Goal: Register for event/course

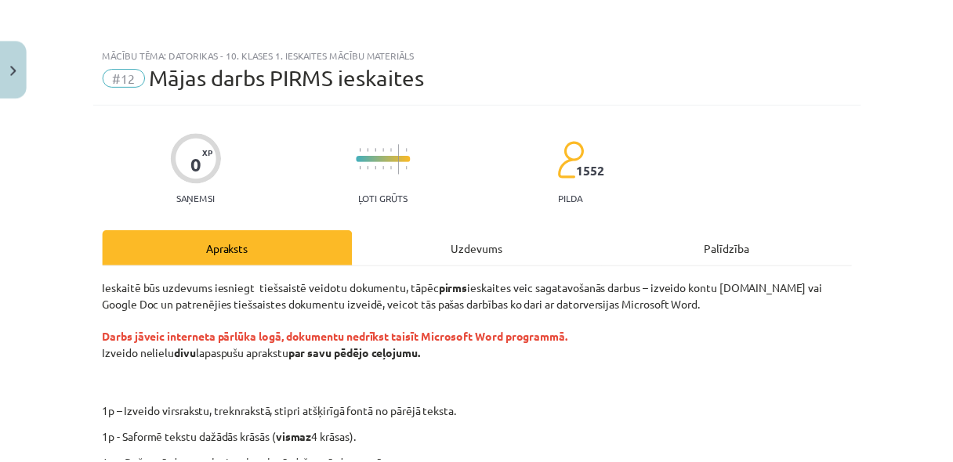
scroll to position [42, 0]
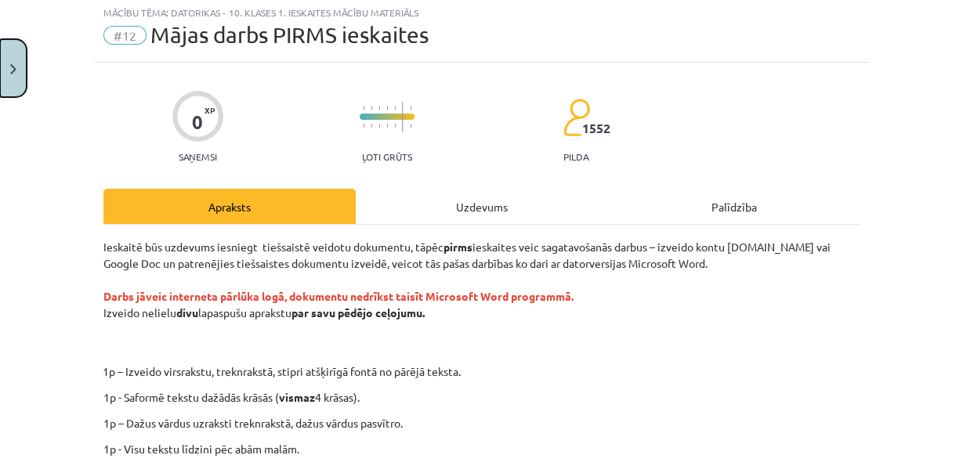
click at [4, 90] on button "Close" at bounding box center [13, 68] width 27 height 58
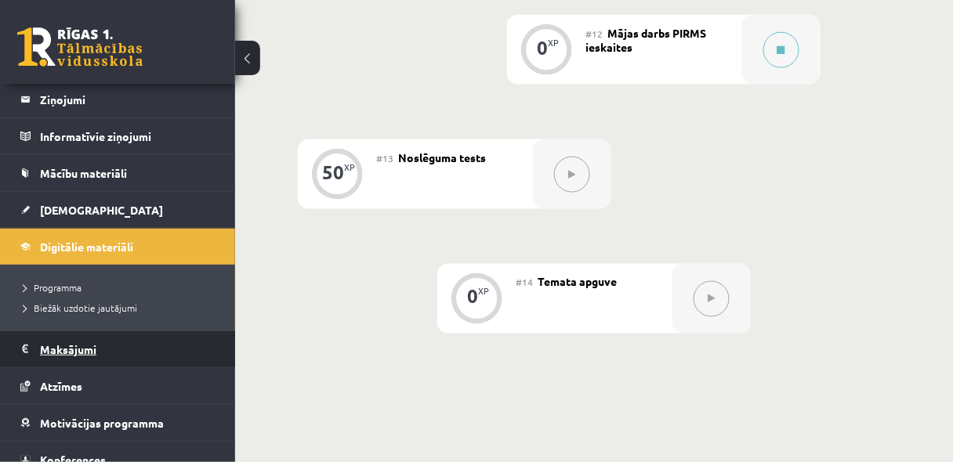
scroll to position [0, 0]
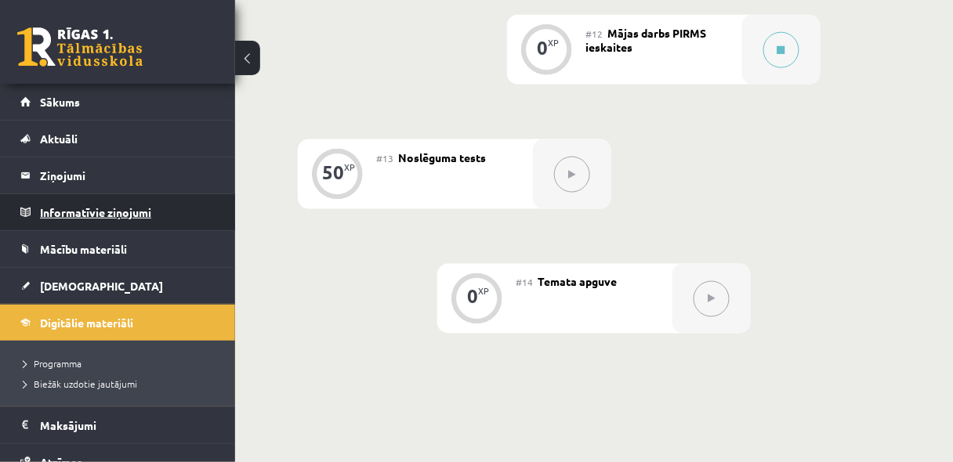
click at [111, 211] on legend "Informatīvie ziņojumi 0" at bounding box center [127, 212] width 175 height 36
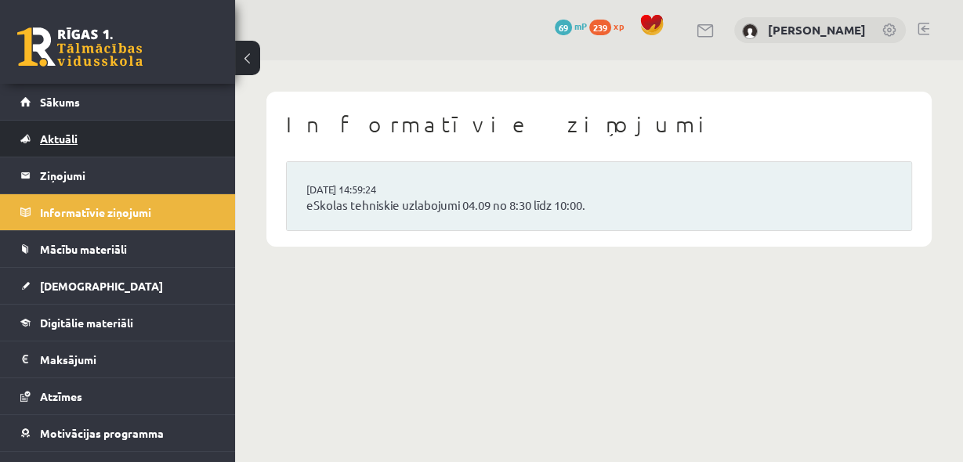
click at [67, 136] on span "Aktuāli" at bounding box center [59, 139] width 38 height 14
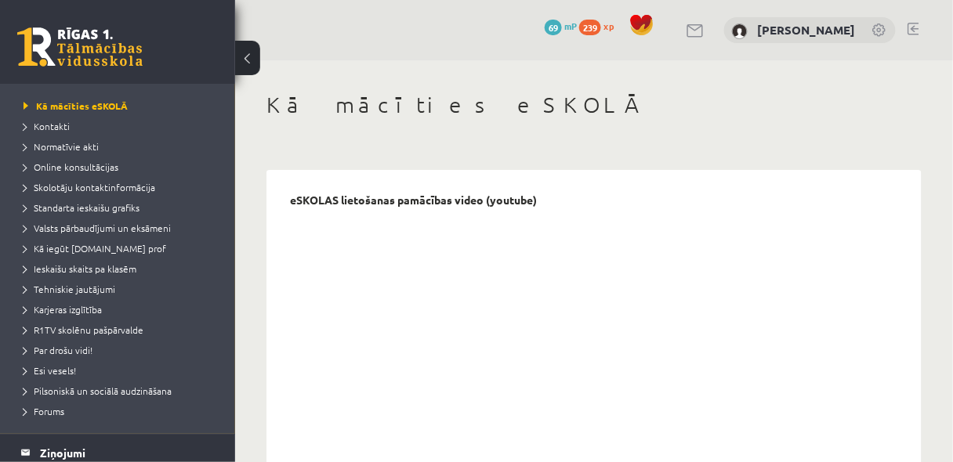
scroll to position [42, 0]
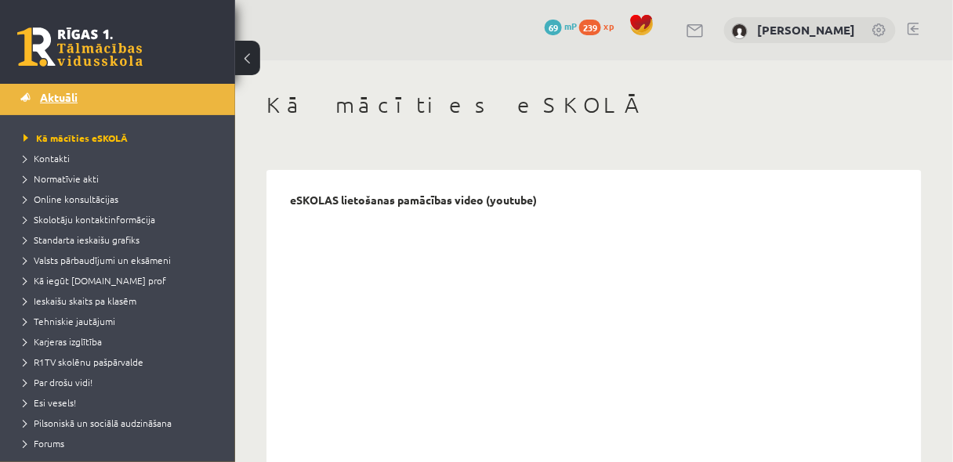
click at [139, 103] on link "Aktuāli" at bounding box center [117, 97] width 195 height 36
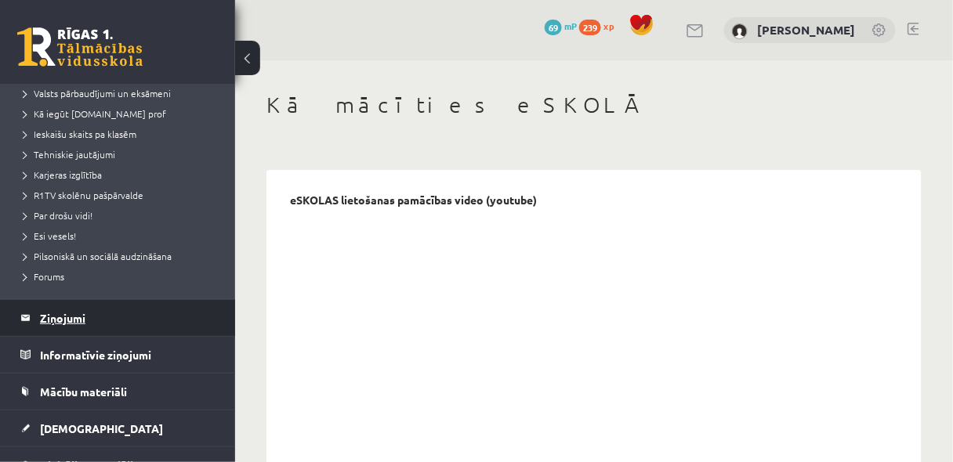
click at [56, 311] on legend "Ziņojumi 1" at bounding box center [127, 318] width 175 height 36
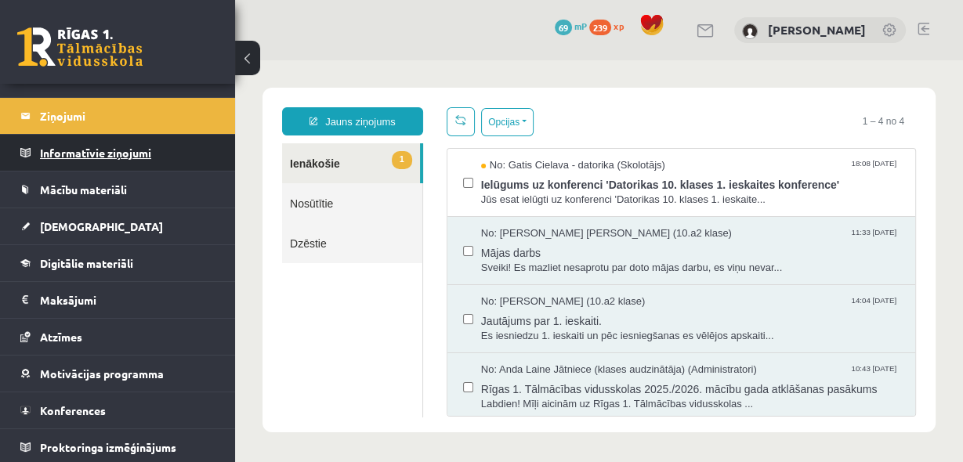
click at [94, 148] on legend "Informatīvie ziņojumi 0" at bounding box center [127, 153] width 175 height 36
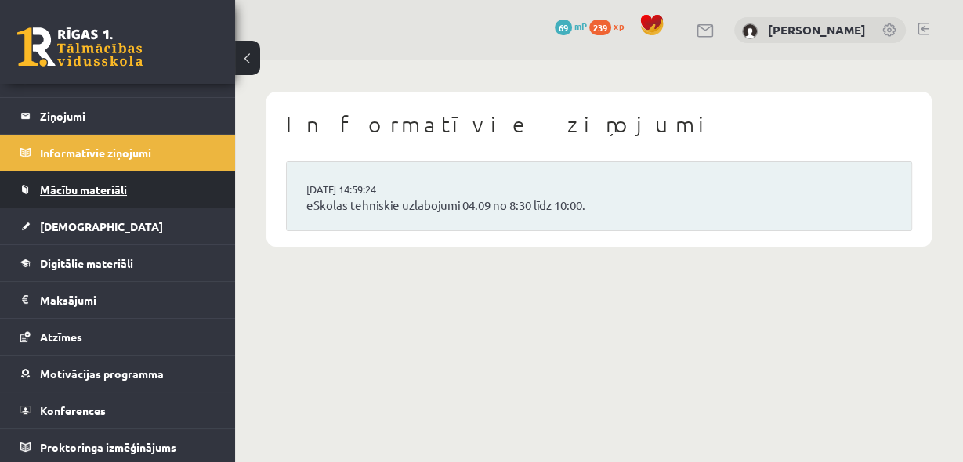
click at [99, 192] on span "Mācību materiāli" at bounding box center [83, 190] width 87 height 14
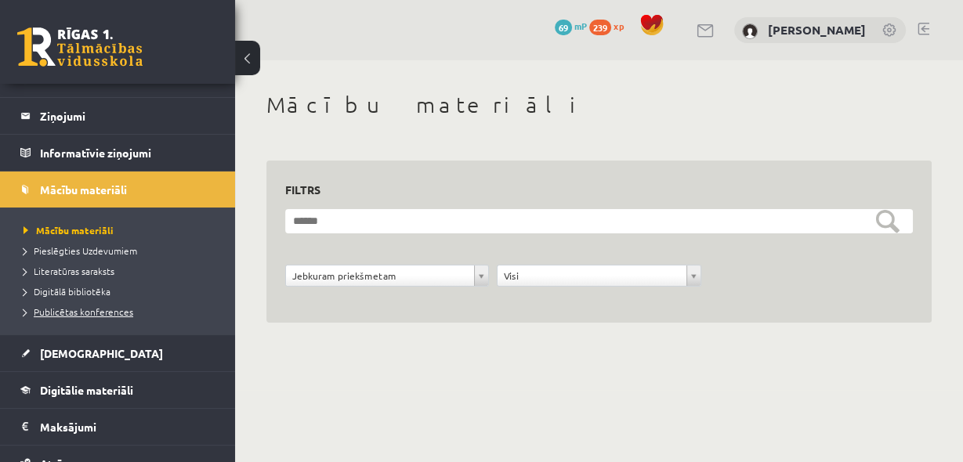
click at [99, 308] on span "Publicētas konferences" at bounding box center [78, 311] width 110 height 13
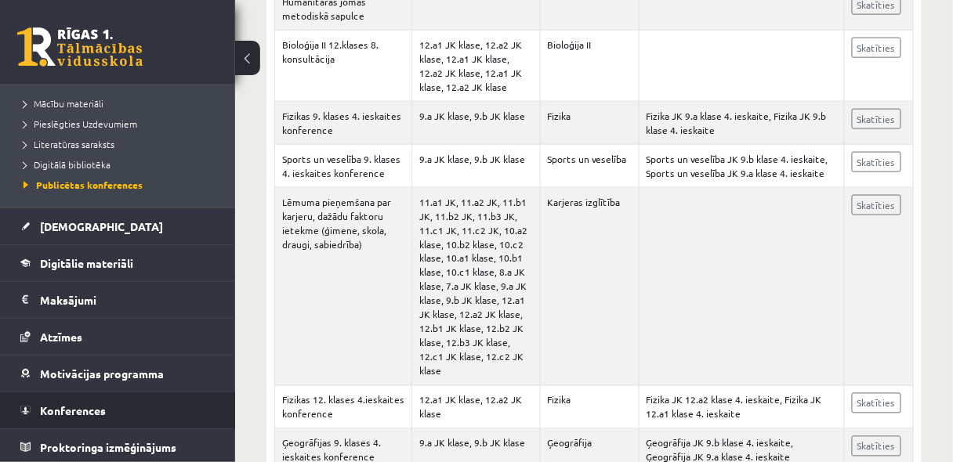
scroll to position [501, 0]
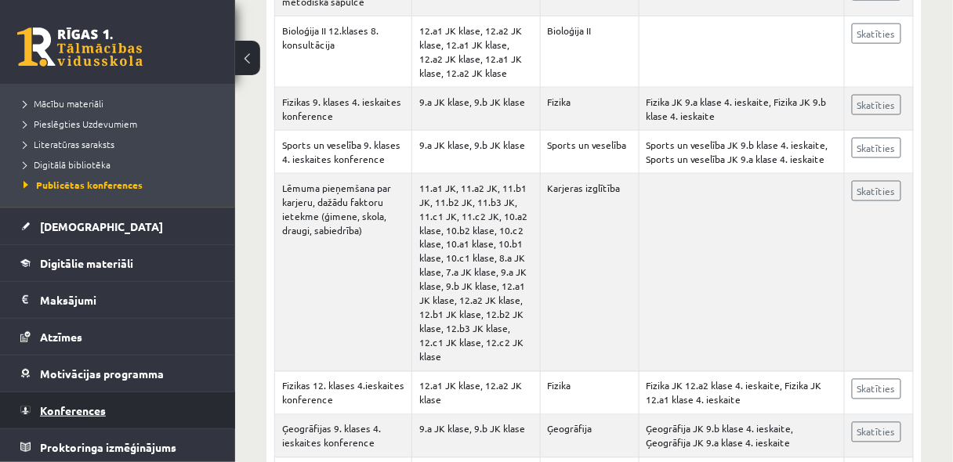
click at [67, 412] on span "Konferences" at bounding box center [73, 410] width 66 height 14
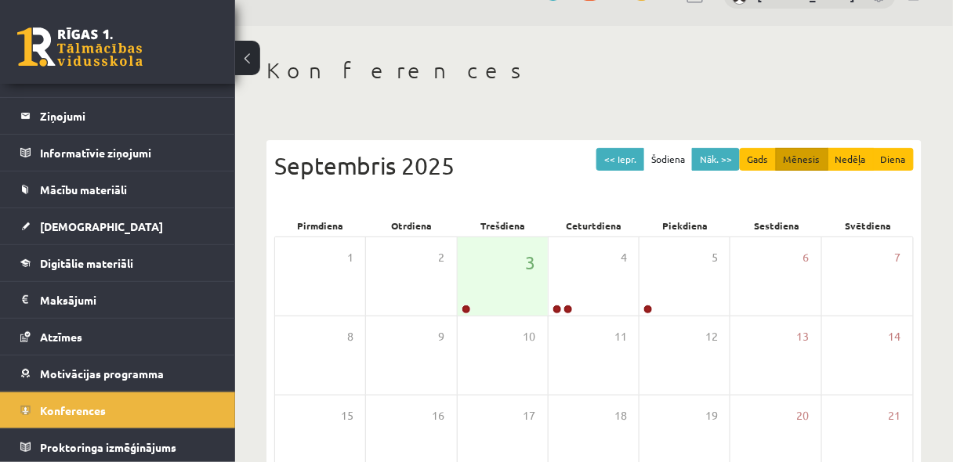
scroll to position [34, 0]
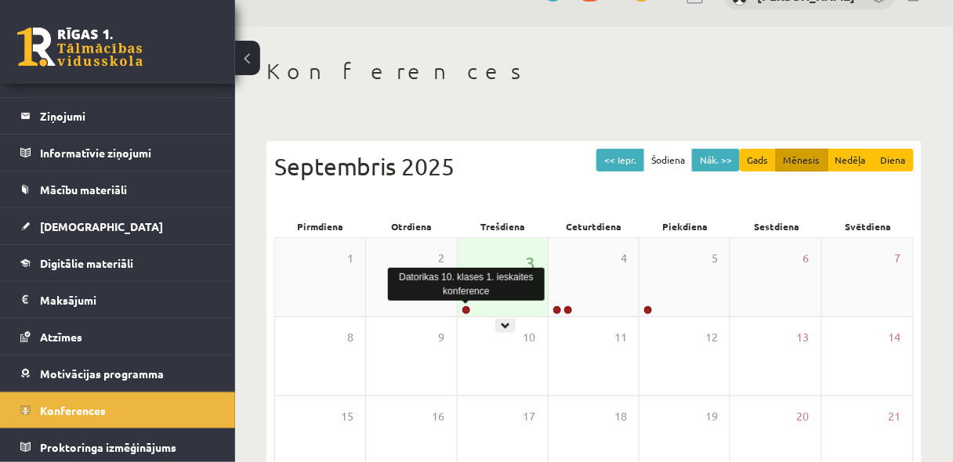
click at [463, 305] on link at bounding box center [465, 309] width 9 height 9
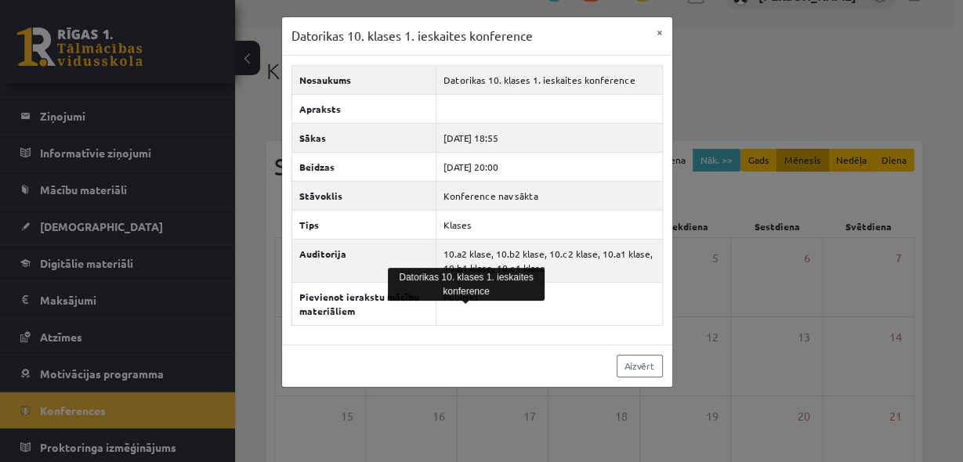
click at [532, 331] on div "Nosaukums Datorikas 10. klases 1. ieskaites konference Apraksts Sākas 2025-09-0…" at bounding box center [477, 200] width 390 height 289
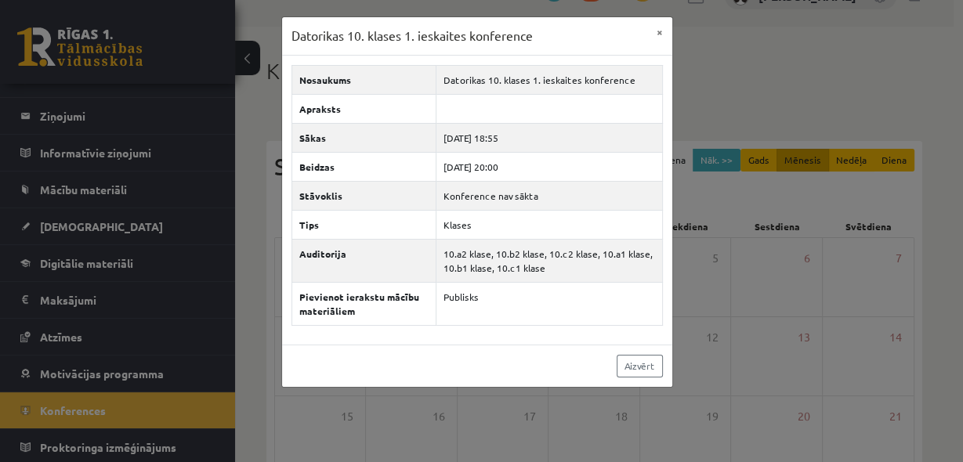
click at [743, 201] on div "Datorikas 10. klases 1. ieskaites konference × Nosaukums Datorikas 10. klases 1…" at bounding box center [481, 231] width 963 height 462
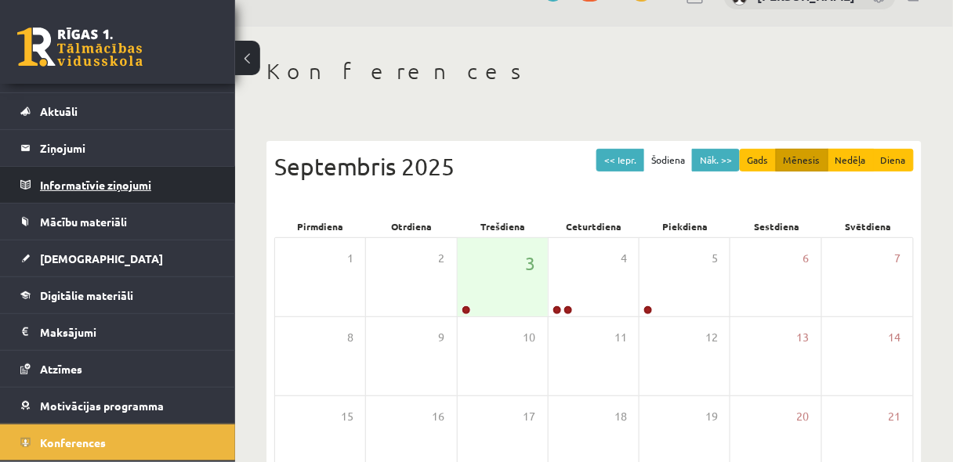
scroll to position [0, 0]
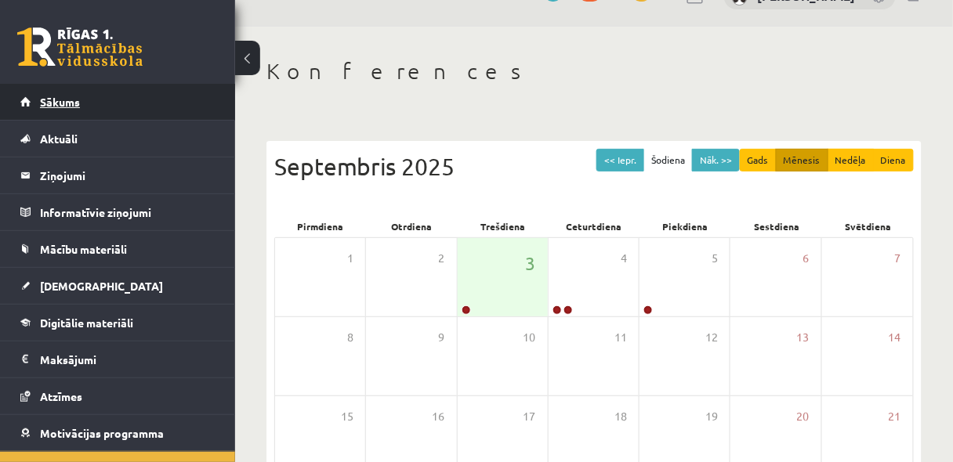
click at [63, 101] on span "Sākums" at bounding box center [60, 102] width 40 height 14
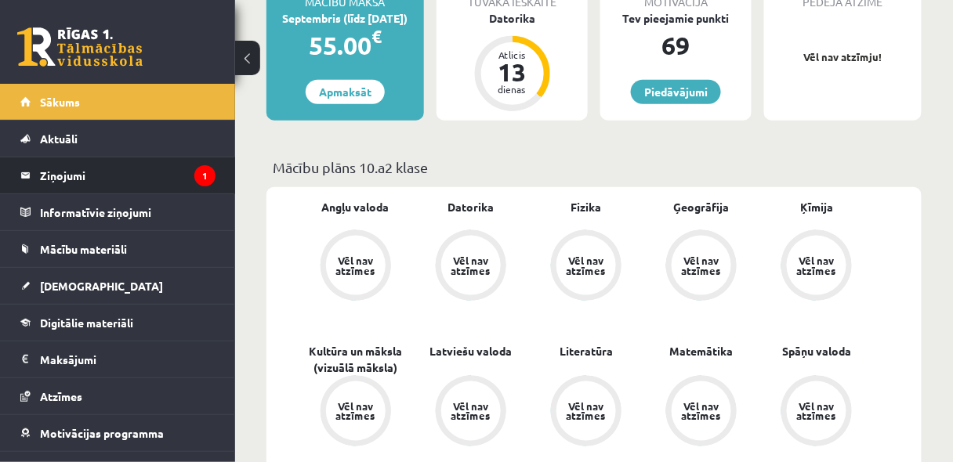
scroll to position [418, 0]
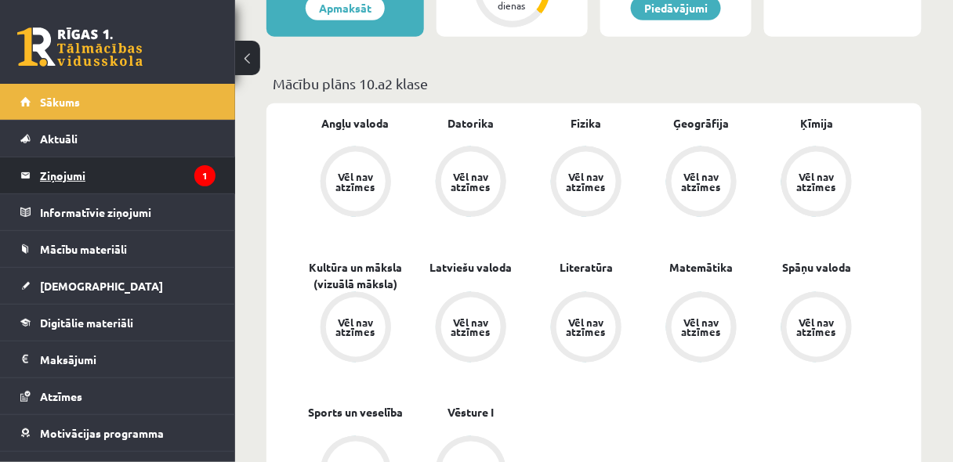
click at [68, 168] on legend "Ziņojumi 1" at bounding box center [127, 175] width 175 height 36
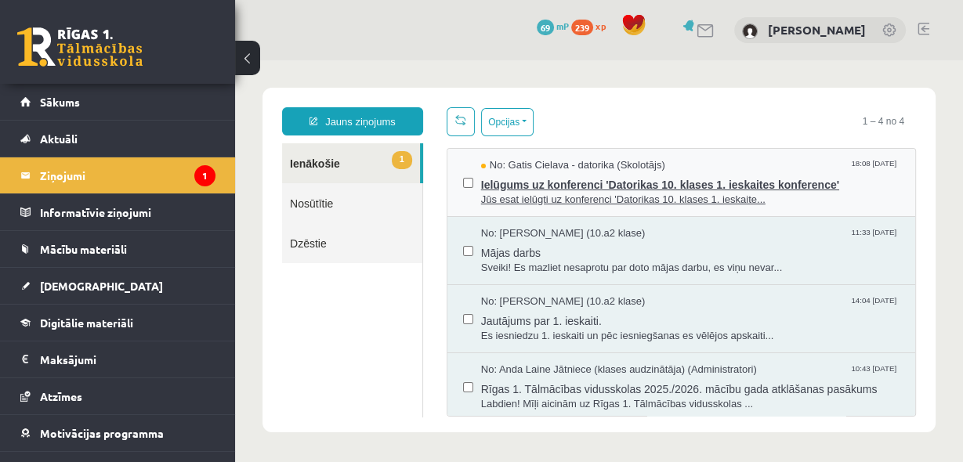
click at [486, 193] on span "Jūs esat ielūgti uz konferenci 'Datorikas 10. klases 1. ieskaite..." at bounding box center [690, 200] width 418 height 15
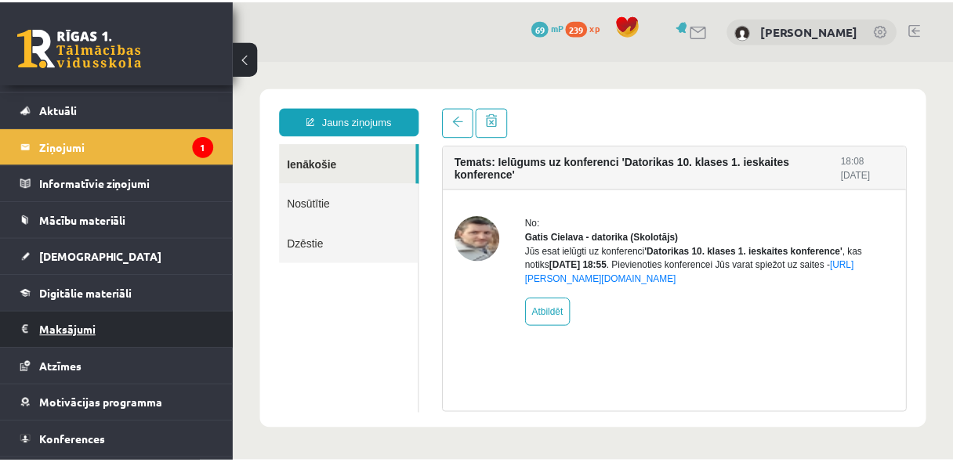
scroll to position [60, 0]
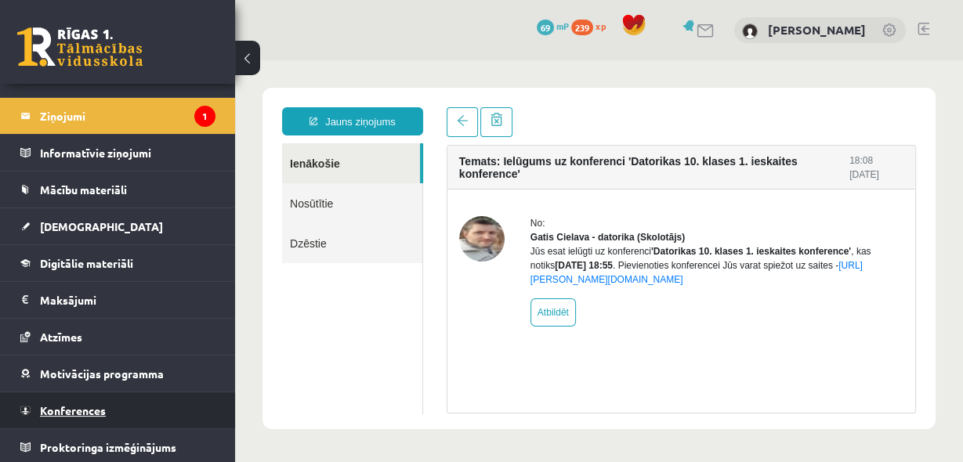
click at [67, 412] on span "Konferences" at bounding box center [73, 410] width 66 height 14
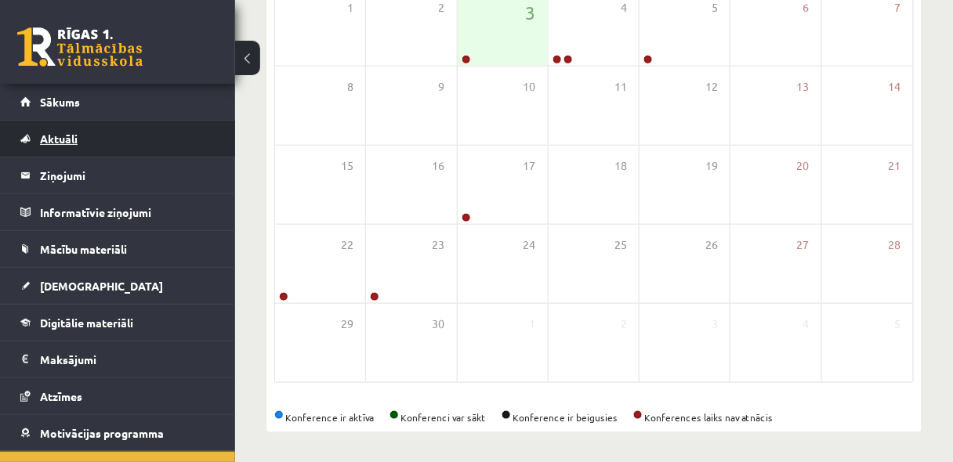
click at [69, 139] on span "Aktuāli" at bounding box center [59, 139] width 38 height 14
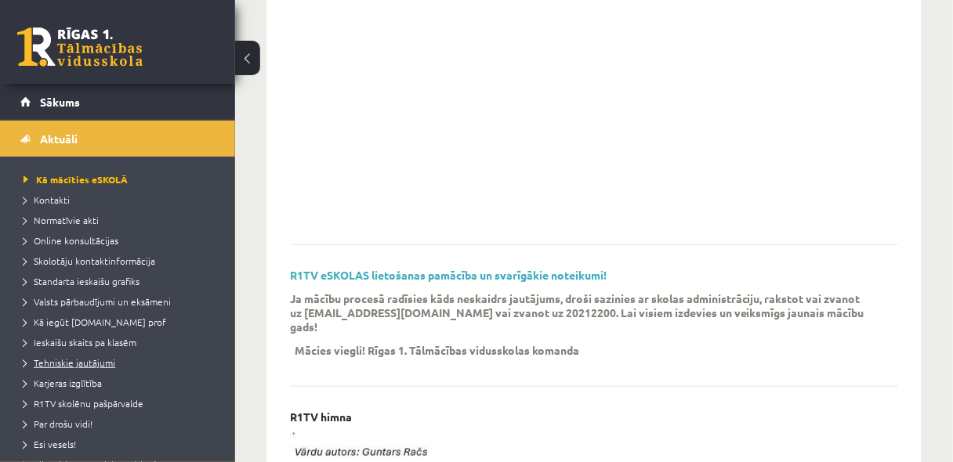
click at [77, 363] on span "Tehniskie jautājumi" at bounding box center [69, 362] width 92 height 13
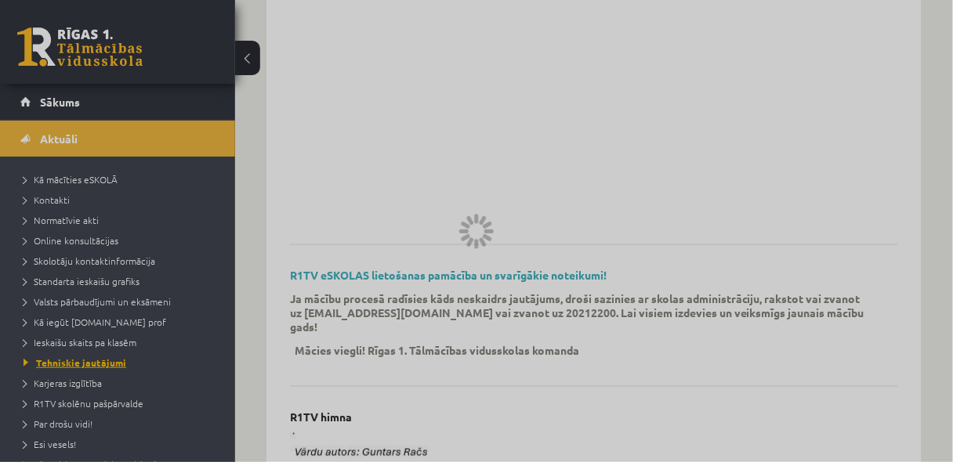
scroll to position [100, 0]
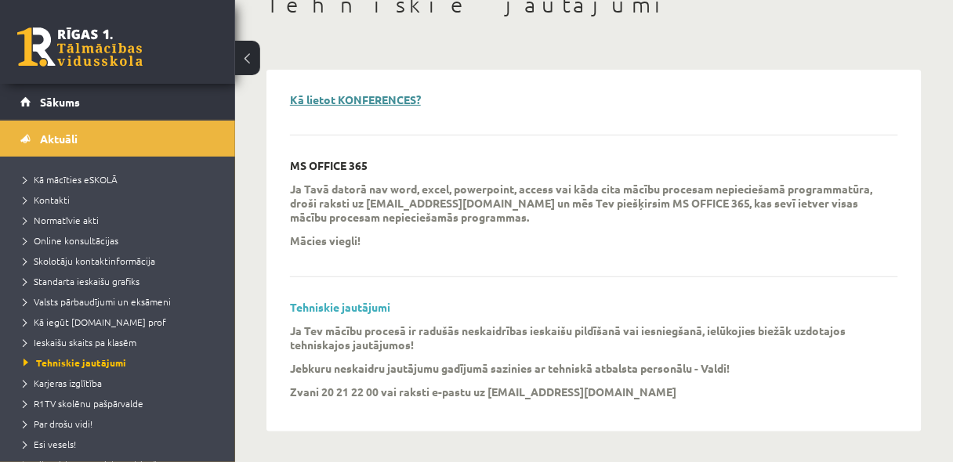
click at [397, 96] on link "Kā lietot KONFERENCES?" at bounding box center [355, 99] width 131 height 14
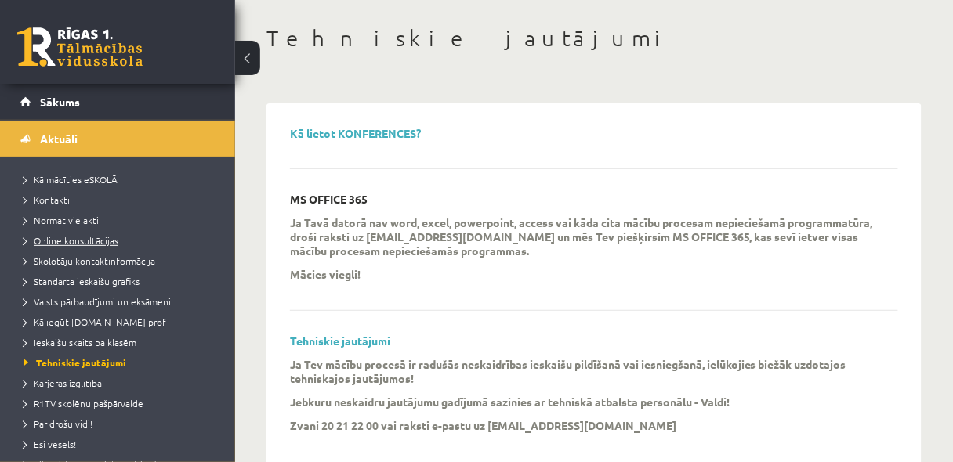
scroll to position [0, 0]
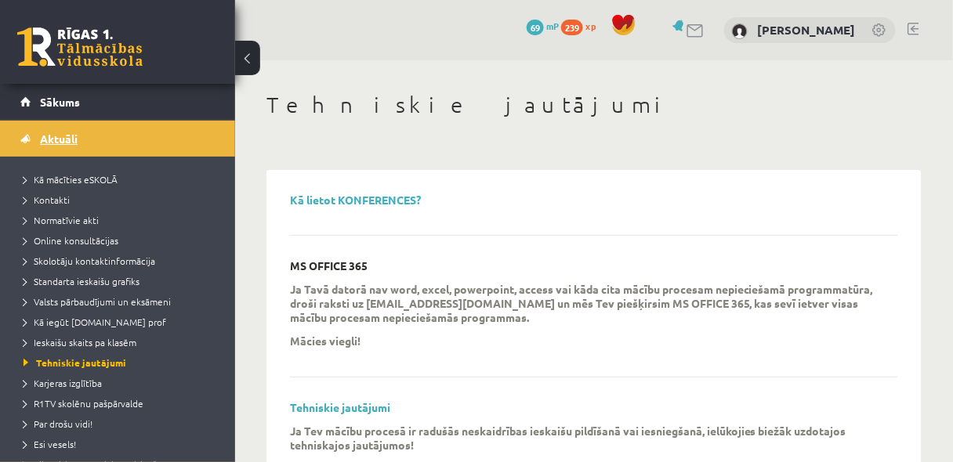
click at [68, 141] on span "Aktuāli" at bounding box center [59, 139] width 38 height 14
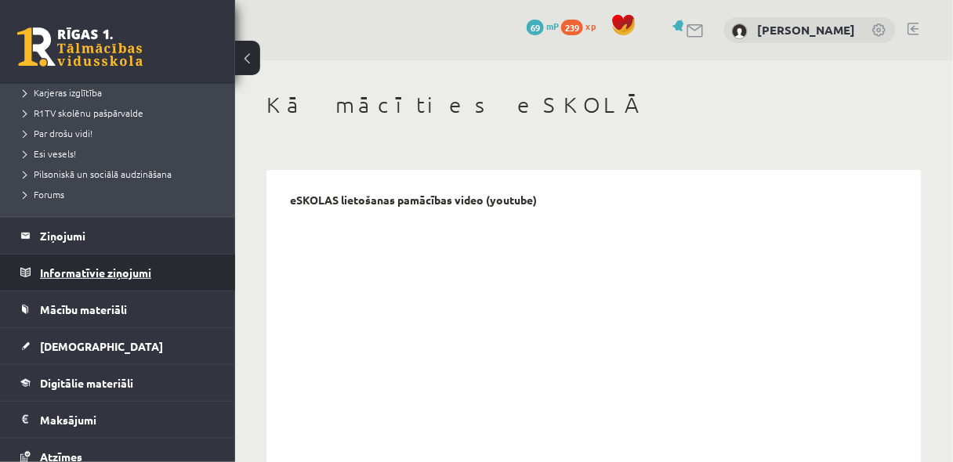
scroll to position [292, 0]
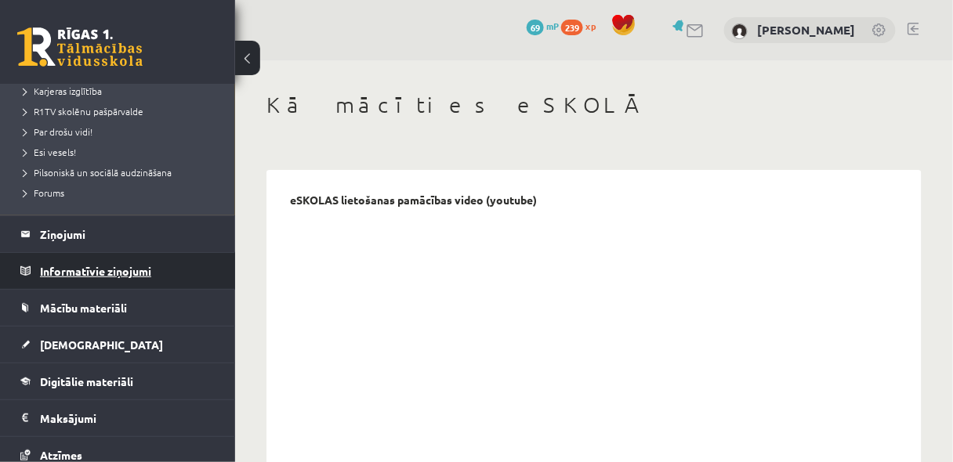
click at [82, 277] on legend "Informatīvie ziņojumi 0" at bounding box center [127, 271] width 175 height 36
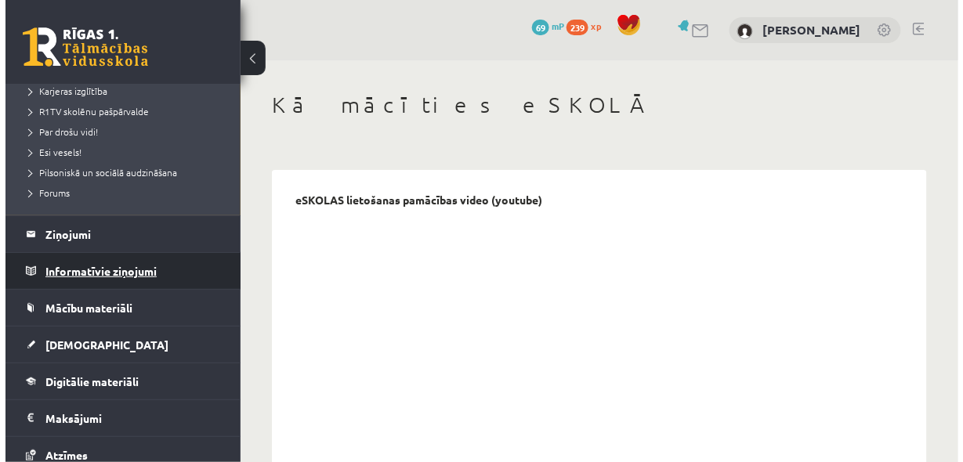
scroll to position [60, 0]
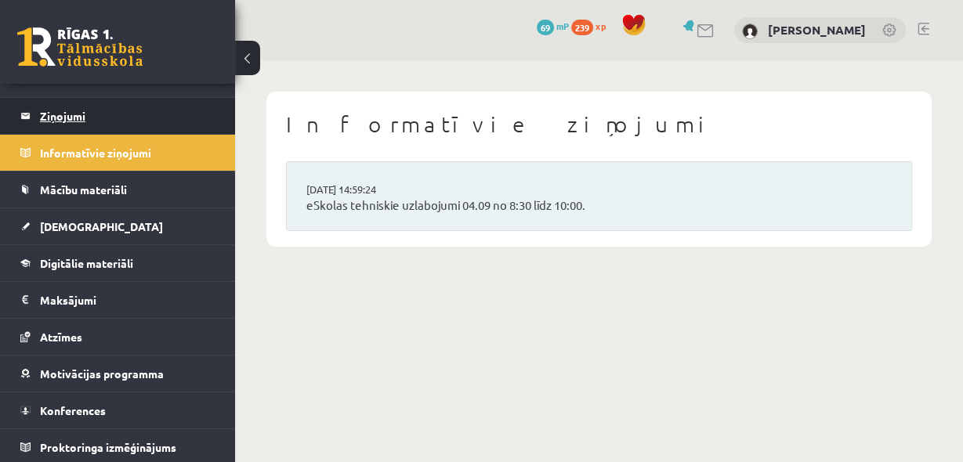
click at [85, 115] on legend "Ziņojumi 1" at bounding box center [127, 116] width 175 height 36
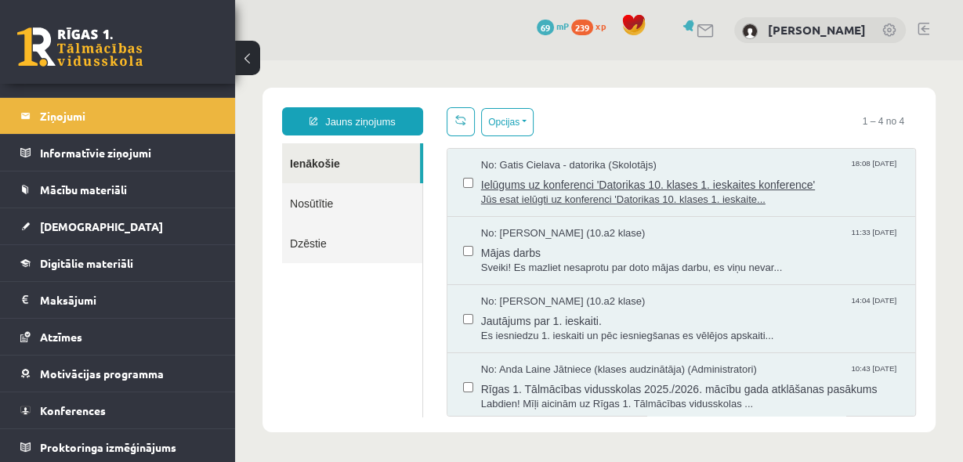
click at [564, 183] on span "Ielūgums uz konferenci 'Datorikas 10. klases 1. ieskaites konference'" at bounding box center [690, 183] width 418 height 20
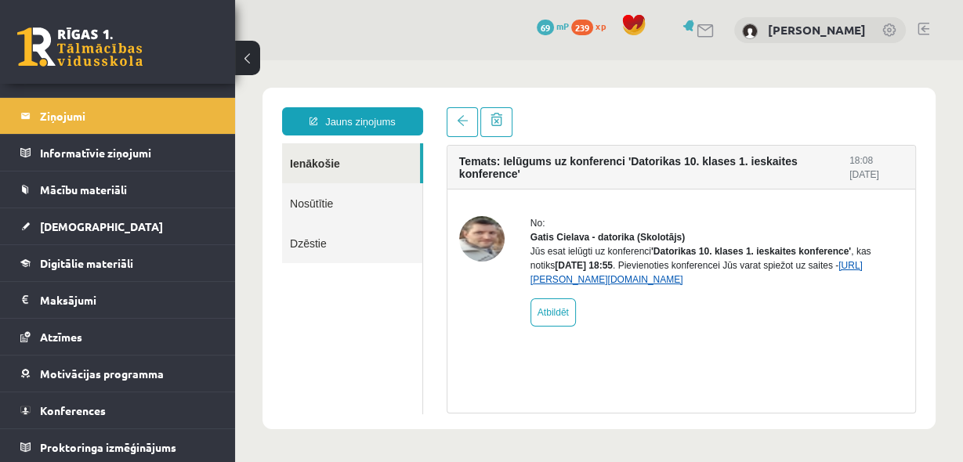
click at [650, 285] on link "https://eskola.r1tv.lv/conferences/4490/join" at bounding box center [696, 272] width 332 height 25
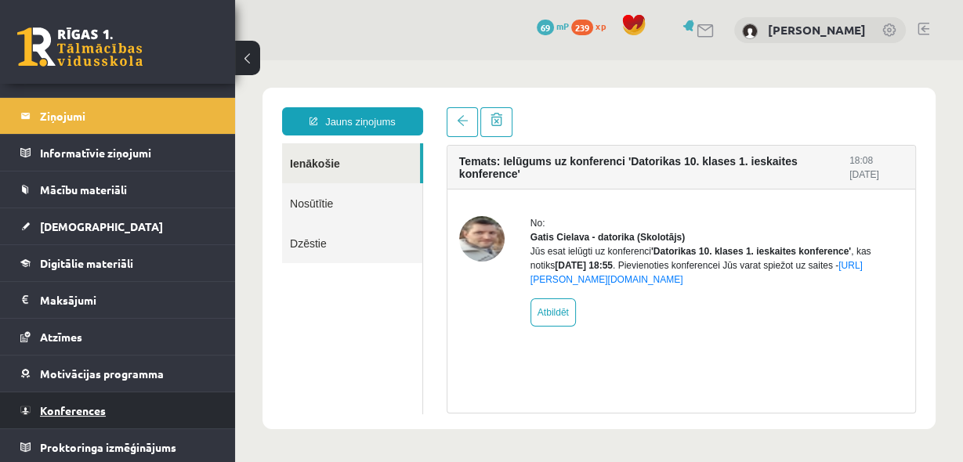
click at [74, 403] on span "Konferences" at bounding box center [73, 410] width 66 height 14
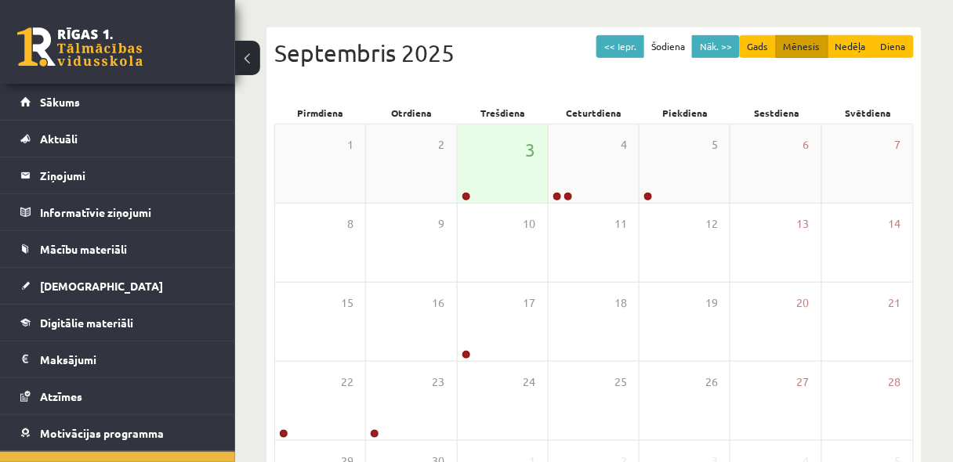
scroll to position [125, 0]
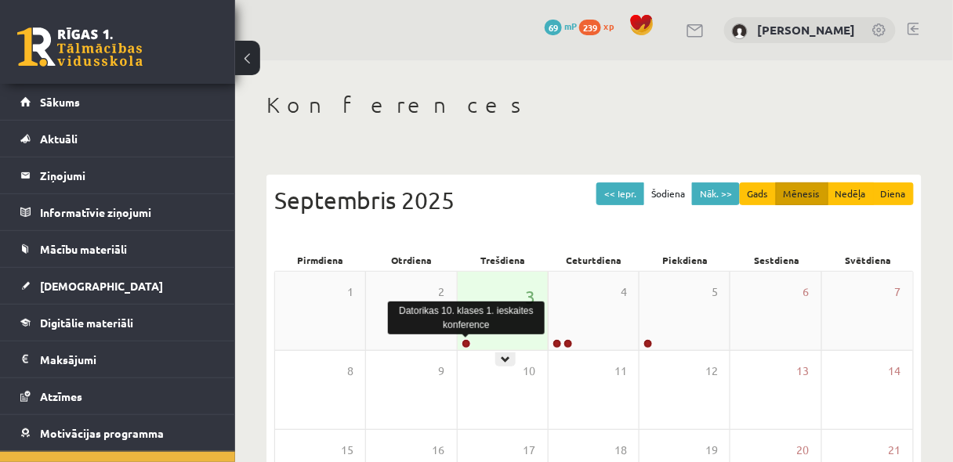
click at [465, 343] on link at bounding box center [465, 343] width 9 height 9
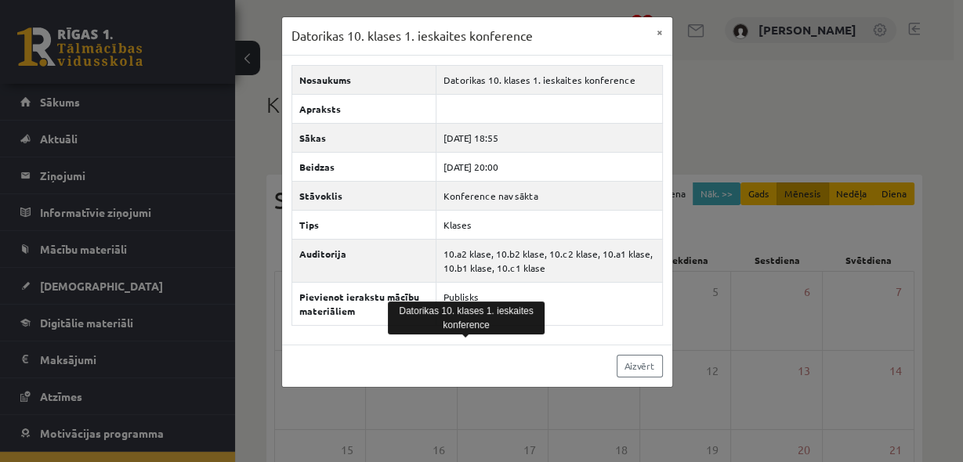
click at [537, 390] on div "Datorikas 10. klases 1. ieskaites konference × Nosaukums Datorikas 10. klases 1…" at bounding box center [481, 231] width 963 height 462
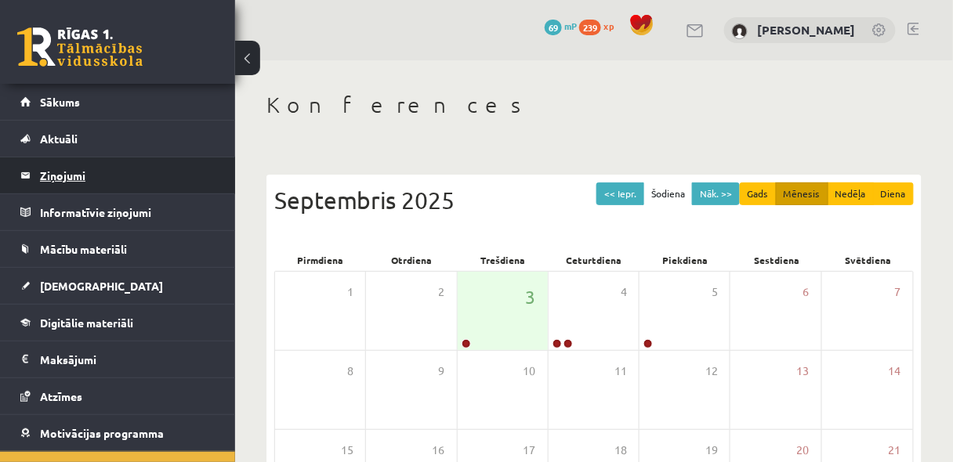
click at [56, 179] on legend "Ziņojumi 0" at bounding box center [127, 175] width 175 height 36
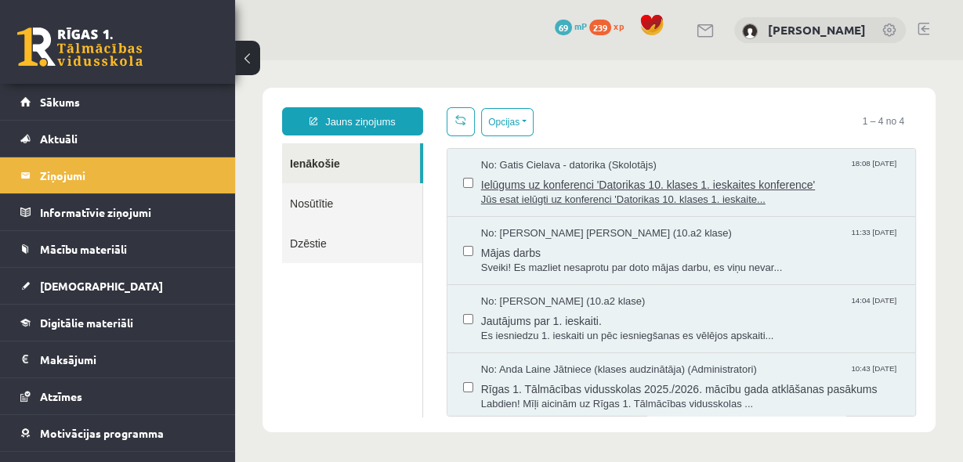
click at [496, 190] on span "Ielūgums uz konferenci 'Datorikas 10. klases 1. ieskaites konference'" at bounding box center [690, 183] width 418 height 20
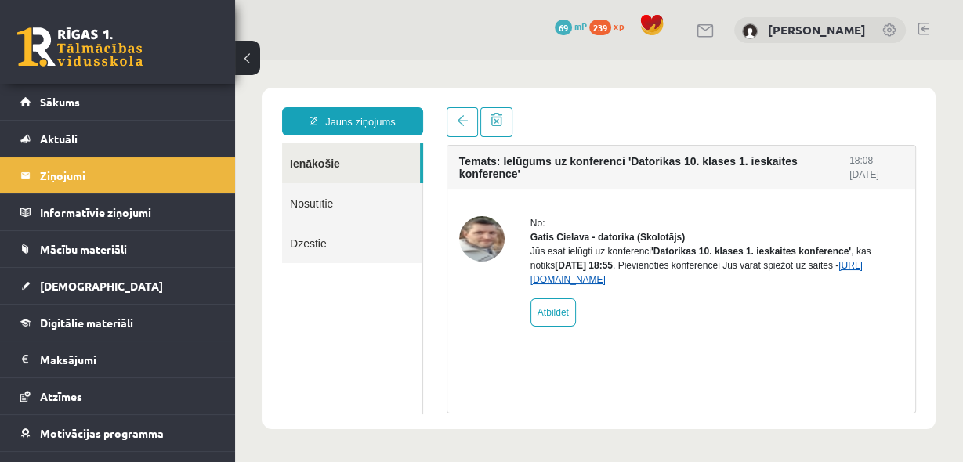
click at [602, 285] on link "https://eskola.r1tv.lv/conferences/4490/join" at bounding box center [696, 272] width 332 height 25
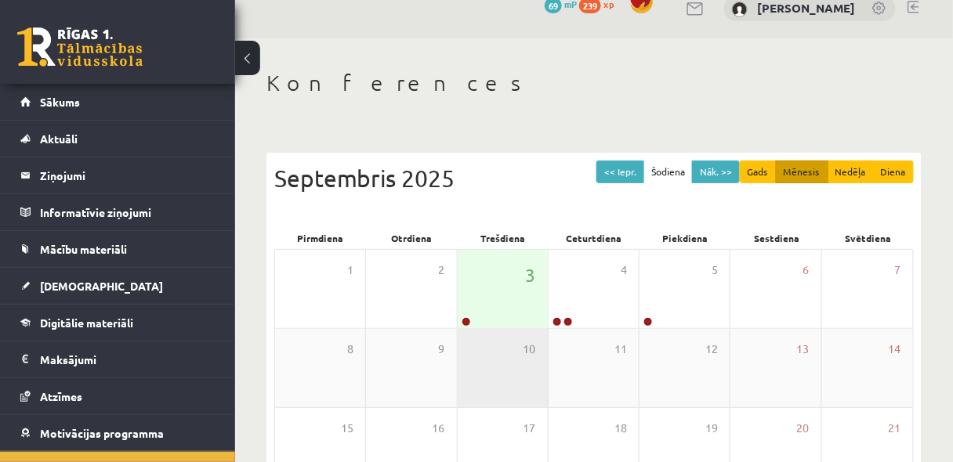
scroll to position [42, 0]
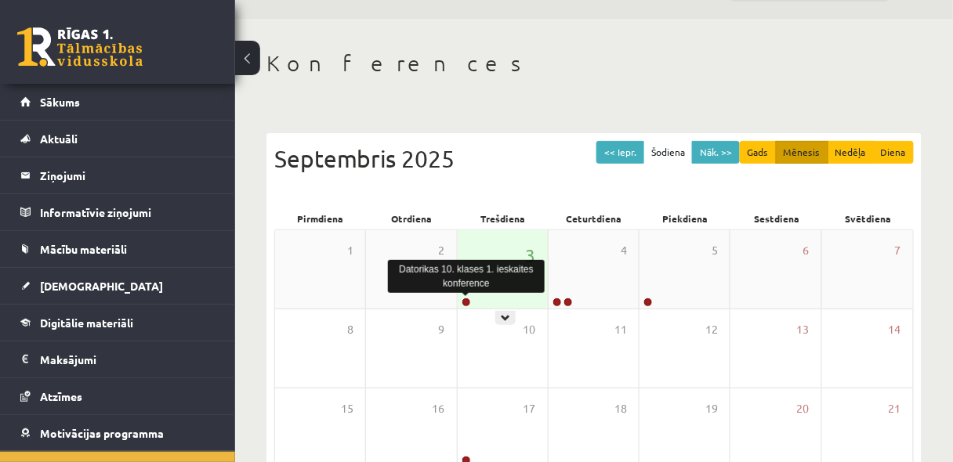
click at [464, 305] on link at bounding box center [465, 302] width 9 height 9
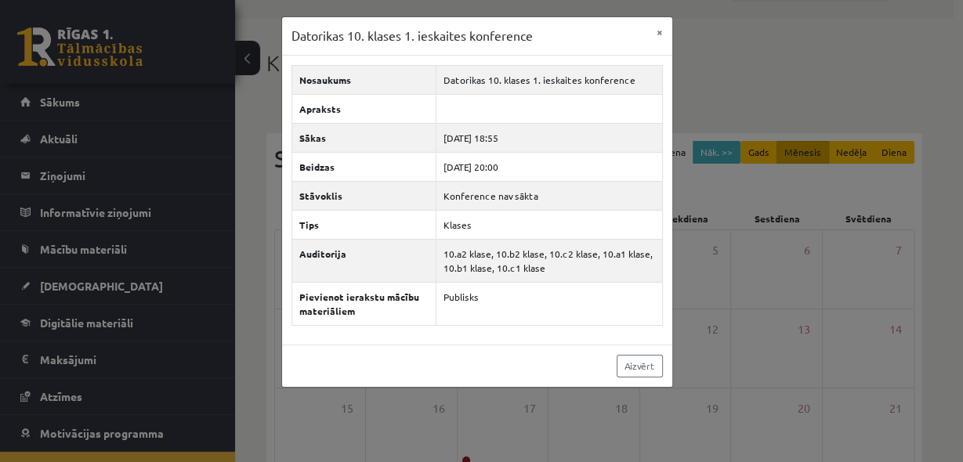
click at [548, 332] on div "Nosaukums Datorikas 10. klases 1. ieskaites konference Apraksts Sākas 2025-09-0…" at bounding box center [477, 200] width 390 height 289
click at [547, 412] on div "Datorikas 10. klases 1. ieskaites konference × Nosaukums Datorikas 10. klases 1…" at bounding box center [481, 231] width 963 height 462
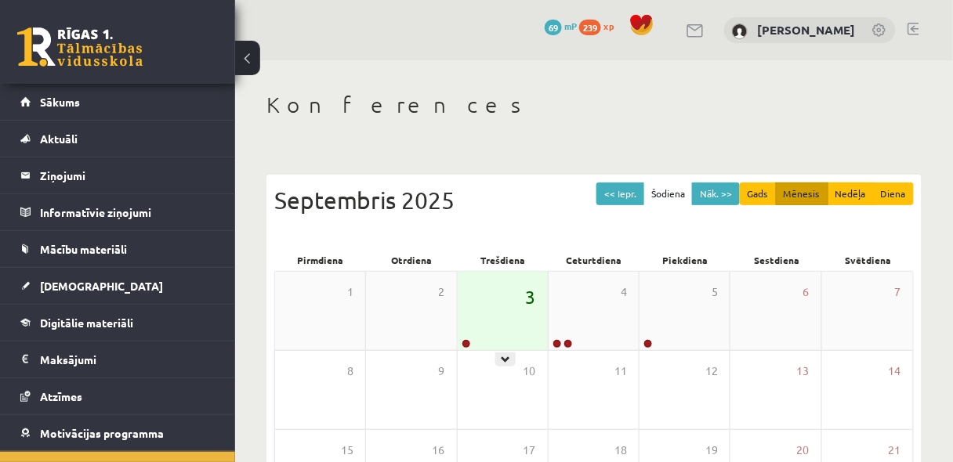
click at [530, 298] on span "3" at bounding box center [531, 297] width 10 height 27
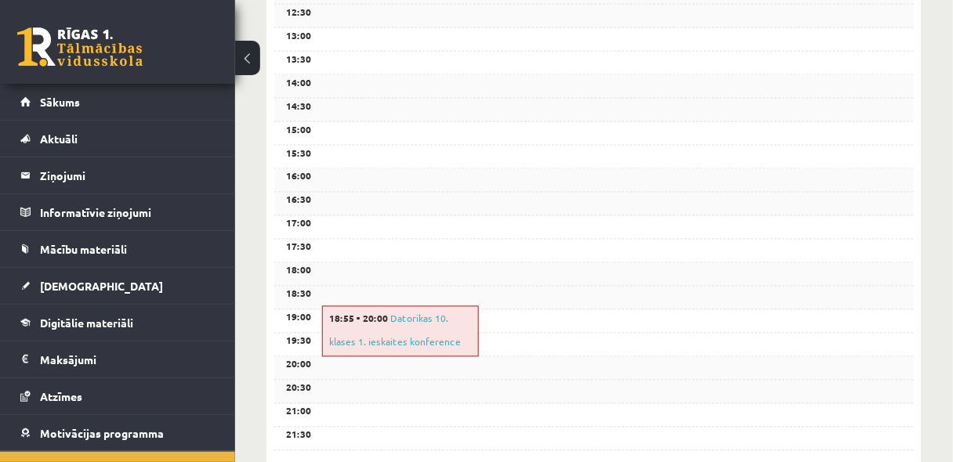
scroll to position [642, 0]
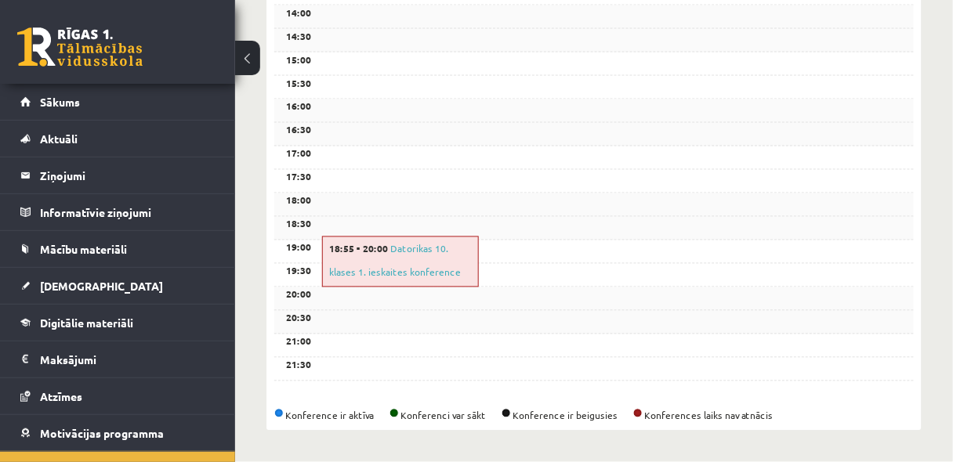
click at [414, 280] on div "18:55 - 20:00 Datorikas 10. klases 1. ieskaites konference" at bounding box center [400, 262] width 157 height 51
click at [438, 277] on div "18:55 - 20:00 Datorikas 10. klases 1. ieskaites konference" at bounding box center [400, 262] width 157 height 51
click at [428, 246] on link "Datorikas 10. klases 1. ieskaites konference" at bounding box center [395, 261] width 132 height 36
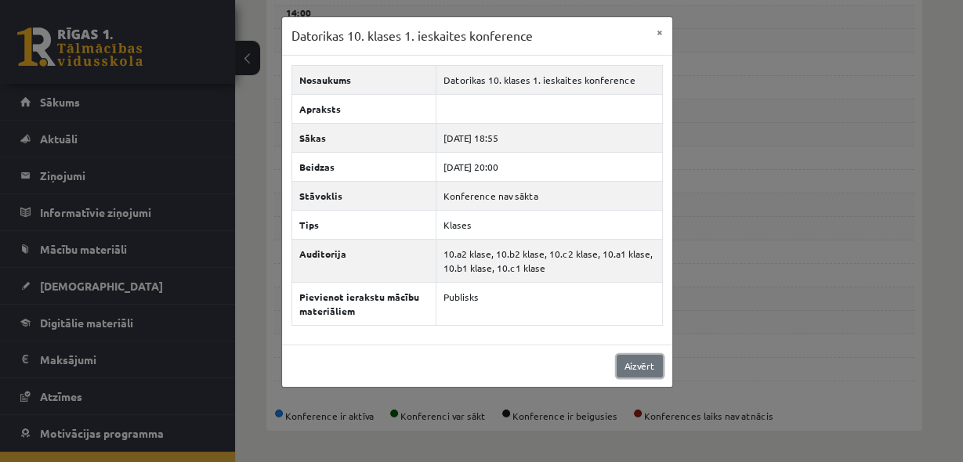
click at [648, 365] on link "Aizvērt" at bounding box center [639, 366] width 46 height 23
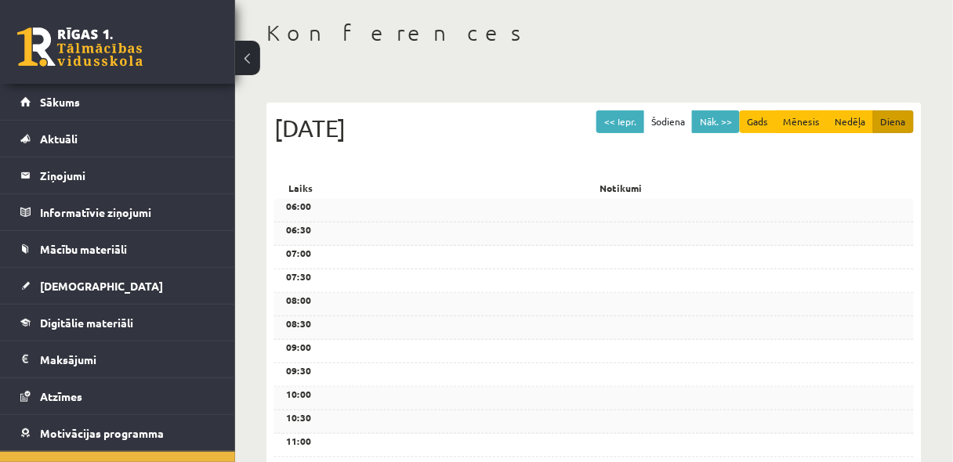
scroll to position [0, 0]
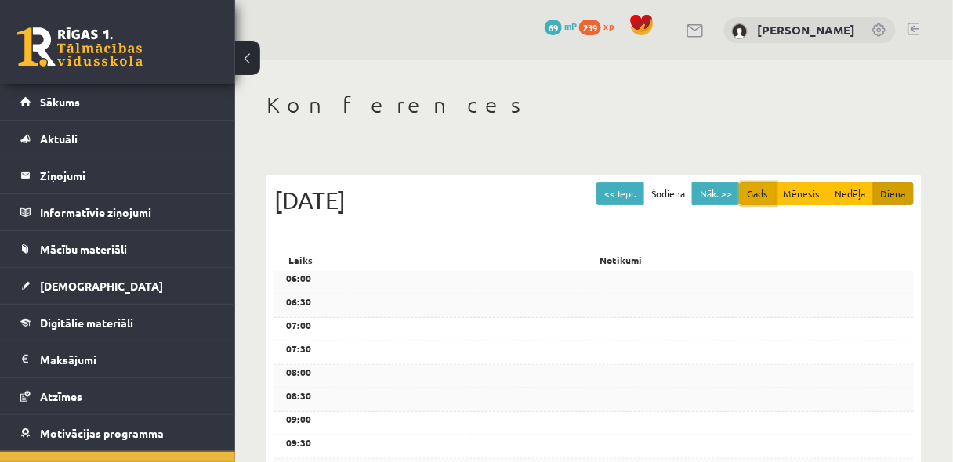
click at [774, 191] on button "Gads" at bounding box center [757, 194] width 37 height 23
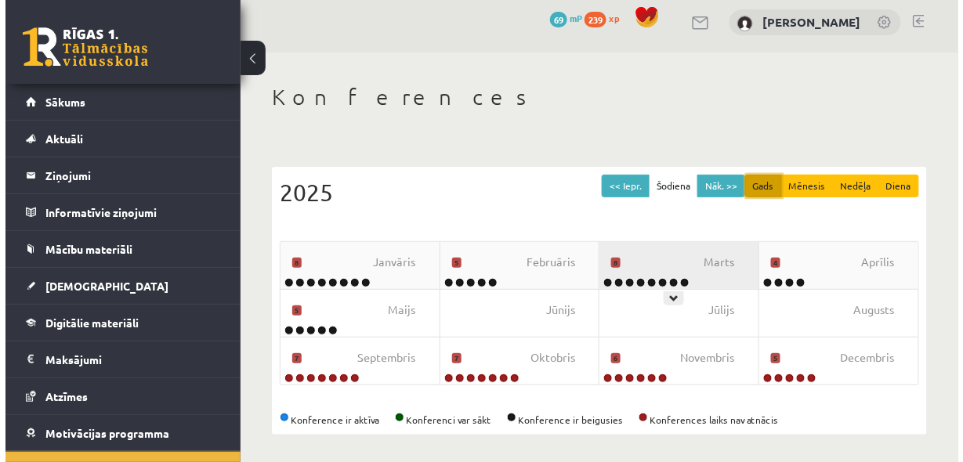
scroll to position [11, 0]
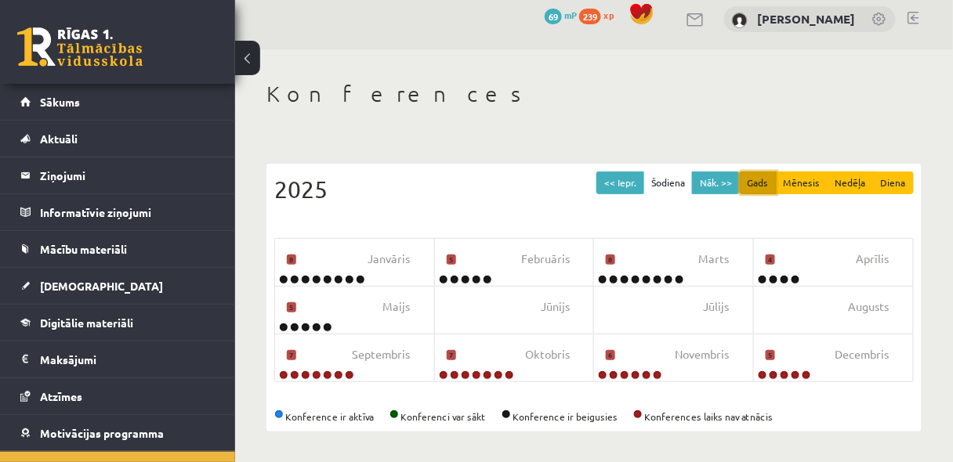
click at [768, 189] on button "Gads" at bounding box center [757, 183] width 37 height 23
click at [799, 175] on button "Mēnesis" at bounding box center [801, 183] width 52 height 23
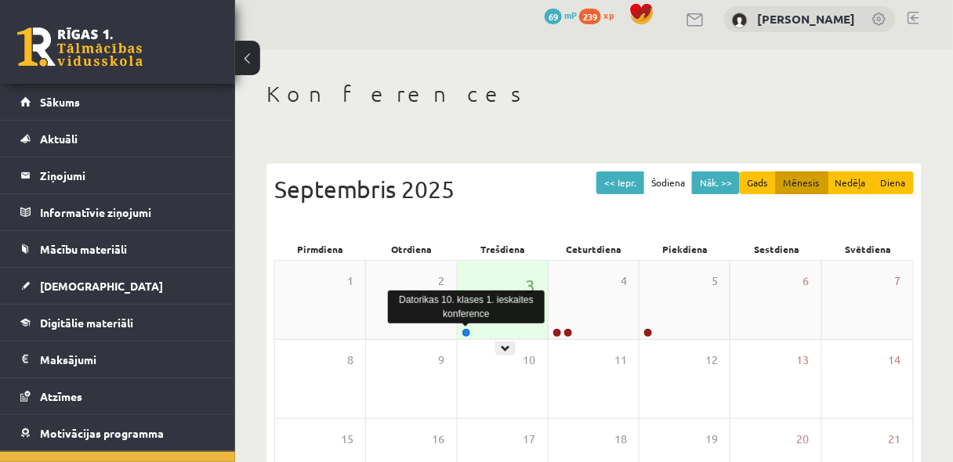
click at [462, 331] on link at bounding box center [465, 332] width 9 height 9
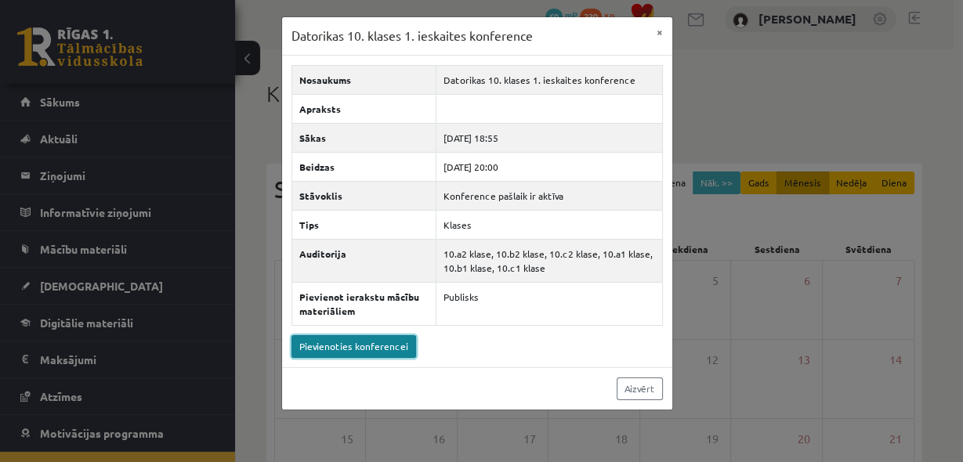
click at [377, 349] on link "Pievienoties konferencei" at bounding box center [353, 346] width 125 height 23
